Goal: Information Seeking & Learning: Understand process/instructions

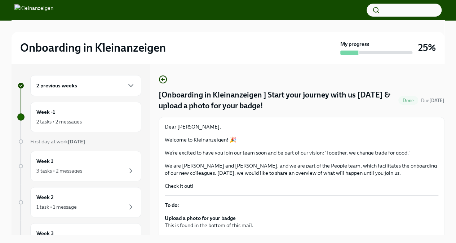
click at [65, 140] on span "First day at work [DATE]" at bounding box center [57, 141] width 55 height 6
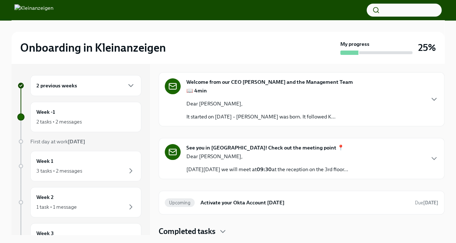
scroll to position [25, 0]
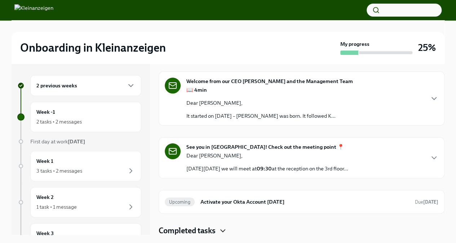
click at [225, 230] on icon "button" at bounding box center [223, 230] width 9 height 9
click at [237, 118] on p "It started on [DATE] – [PERSON_NAME] was born. It followed K..." at bounding box center [261, 115] width 149 height 7
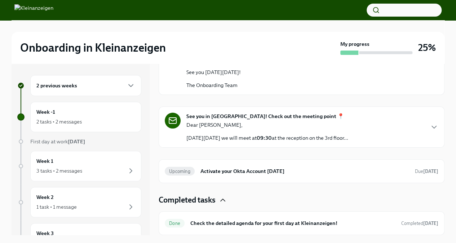
scroll to position [464, 0]
click at [257, 141] on p "[DATE][DATE] we will meet at 09:30 at the reception on the 3rd floor..." at bounding box center [268, 137] width 162 height 7
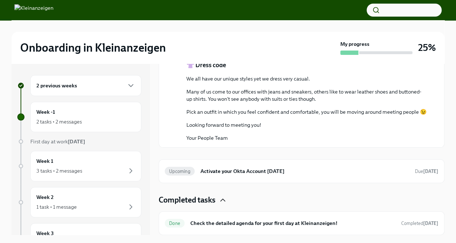
scroll to position [918, 0]
click at [278, 223] on h6 "Check the detailed agenda for your first day at Kleinanzeigen!" at bounding box center [292, 223] width 205 height 8
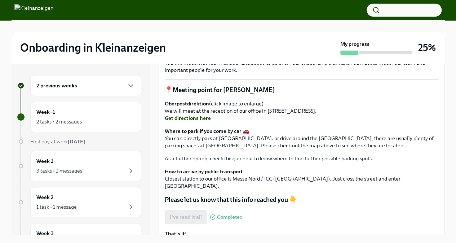
scroll to position [347, 0]
